Goal: Transaction & Acquisition: Register for event/course

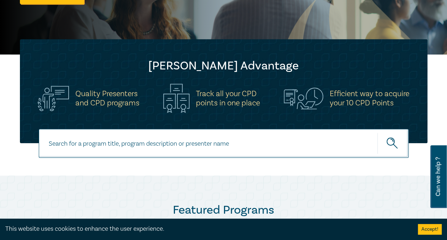
scroll to position [181, 0]
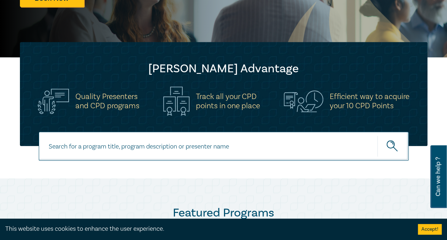
click at [245, 145] on input at bounding box center [224, 146] width 370 height 29
type input "director"
click at [378, 135] on button "submit" at bounding box center [393, 146] width 31 height 22
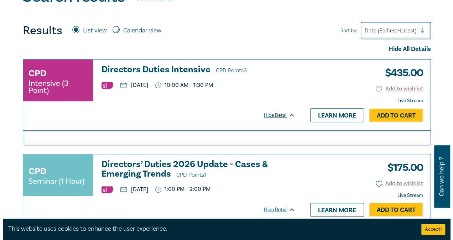
scroll to position [298, 0]
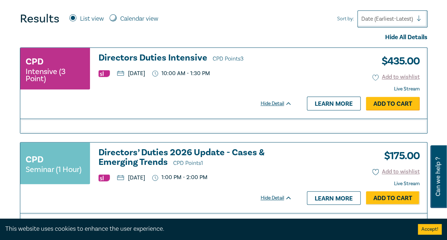
click at [400, 101] on link "Add to Cart" at bounding box center [393, 104] width 54 height 14
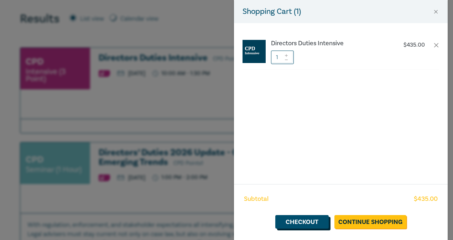
click at [297, 221] on link "Checkout" at bounding box center [301, 222] width 53 height 14
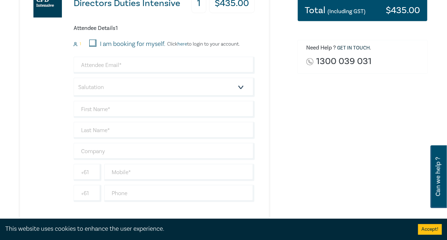
scroll to position [172, 0]
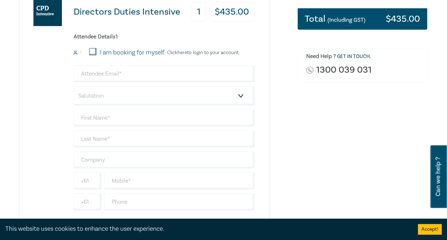
click at [93, 51] on input "I am booking for myself." at bounding box center [92, 51] width 7 height 7
checkbox input "true"
click at [199, 69] on input "email" at bounding box center [164, 73] width 181 height 17
type input "tlong@leocussen.edu.au"
type input "Tiffany"
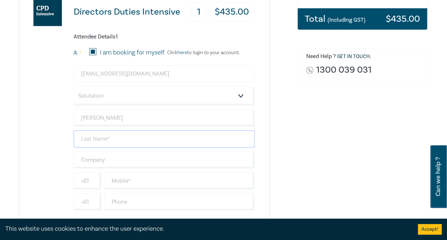
type input "Long"
type input "[PERSON_NAME] Centre for Law"
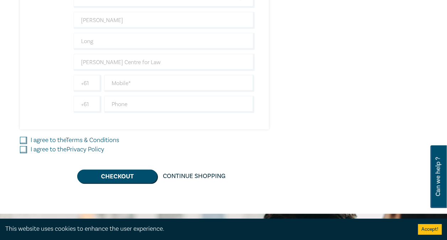
scroll to position [276, 0]
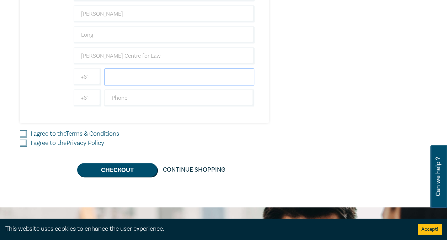
click at [136, 78] on input "text" at bounding box center [179, 76] width 151 height 17
type input "0433429221"
click at [24, 131] on input "I agree to the Terms & Conditions" at bounding box center [23, 133] width 7 height 7
checkbox input "true"
click at [25, 140] on input "I agree to the Privacy Policy" at bounding box center [23, 143] width 7 height 7
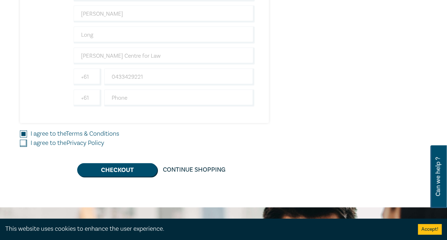
checkbox input "true"
click at [133, 163] on button "Checkout" at bounding box center [117, 170] width 80 height 14
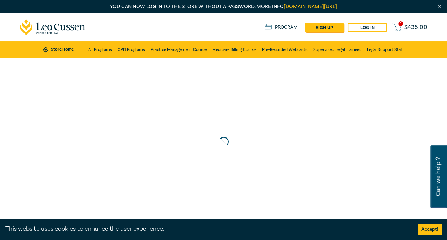
scroll to position [0, 0]
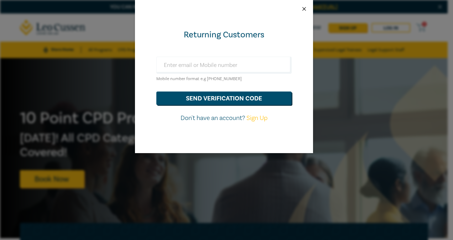
click at [303, 9] on button "Close" at bounding box center [304, 9] width 6 height 6
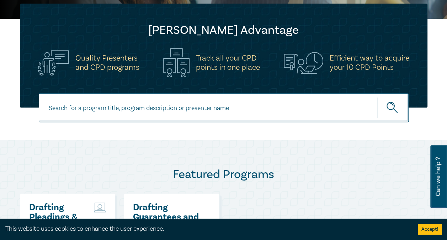
scroll to position [218, 0]
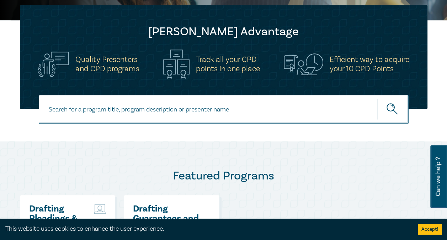
click at [267, 101] on input at bounding box center [224, 109] width 370 height 29
type input "director"
click at [378, 98] on button "submit" at bounding box center [393, 109] width 31 height 22
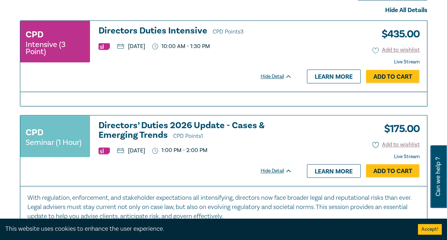
scroll to position [322, 0]
